Goal: Navigation & Orientation: Find specific page/section

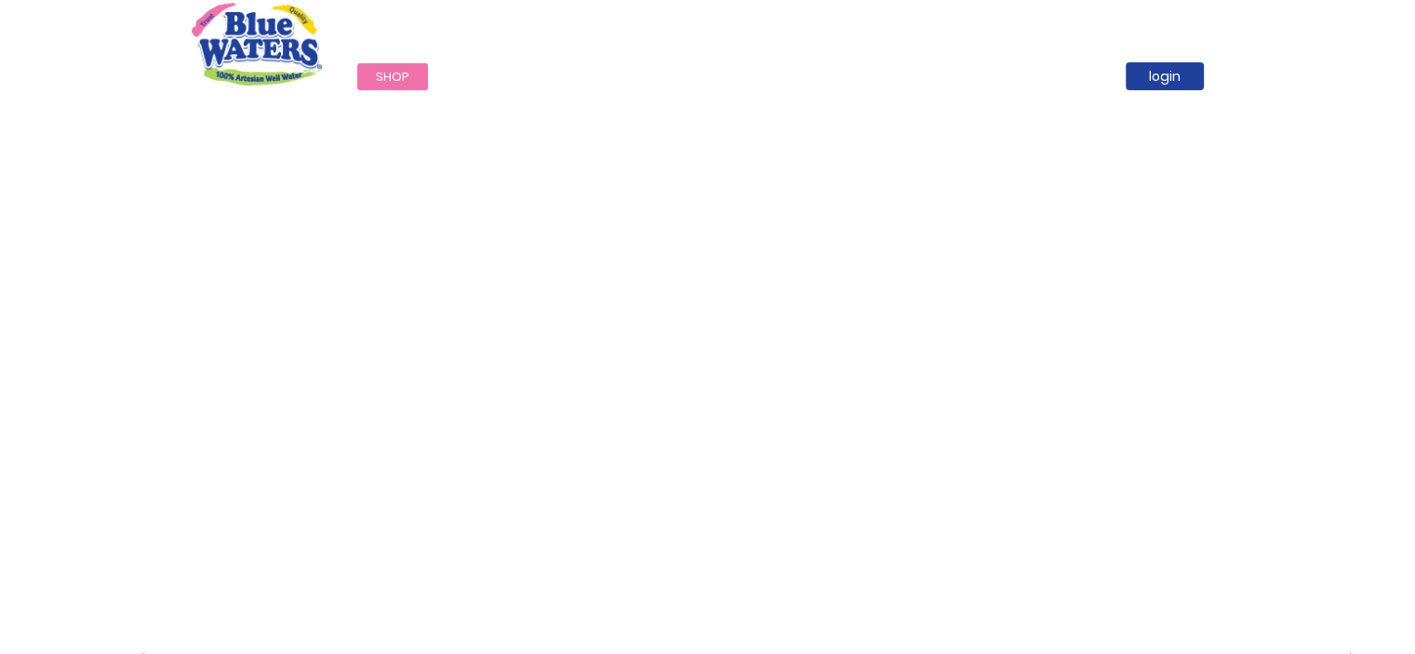
click at [388, 65] on link "Shop" at bounding box center [392, 76] width 71 height 27
